Goal: Task Accomplishment & Management: Complete application form

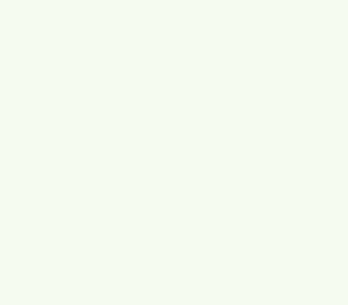
click at [206, 58] on account-registration-form "Teste grátis por 7 dias agora! Sem riscos, sem compromissos e sem contratos de …" at bounding box center [174, 152] width 348 height 305
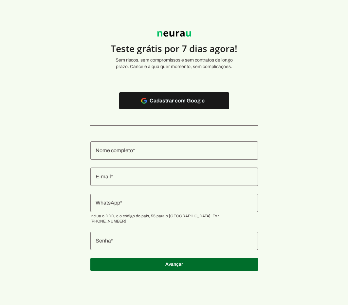
click at [166, 149] on input "Nome completo" at bounding box center [174, 151] width 157 height 8
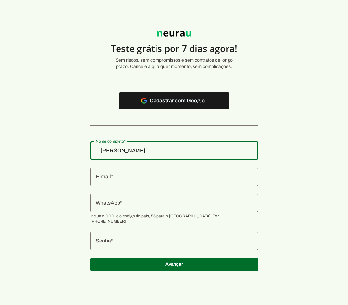
type input "Ismael Santos"
type md-outlined-text-field "Ismael Santos"
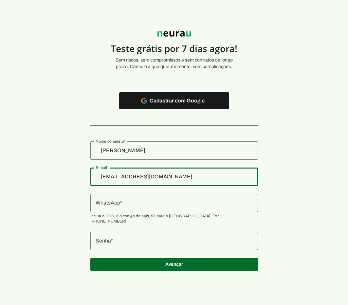
type input "atendimento.ismaelsantos@gmail.com"
type md-outlined-text-field "atendimento.ismaelsantos@gmail.com"
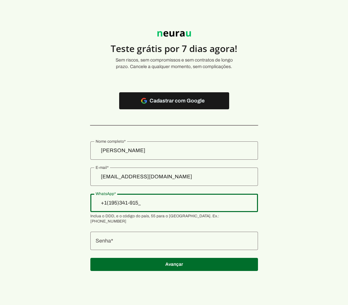
type input "+1(195)341-9150"
drag, startPoint x: 115, startPoint y: 199, endPoint x: 115, endPoint y: 204, distance: 4.6
click at [115, 200] on input "+1(195)341-9150" at bounding box center [174, 203] width 157 height 8
type input "+_5_(___)___-___"
type input "+55 (11) 9 5341-9150"
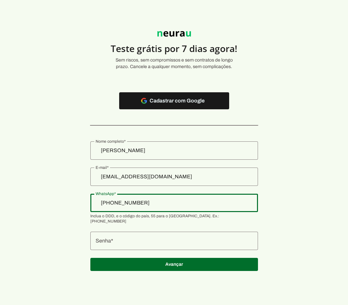
type md-outlined-text-field "+55 (11) 9 5341-9150"
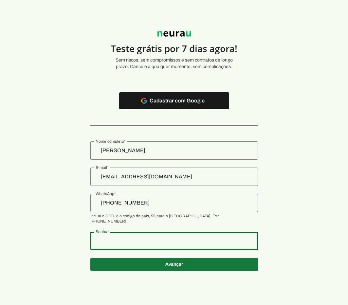
type md-outlined-text-field "123456789"
click at [144, 109] on span at bounding box center [174, 101] width 110 height 16
